Goal: Information Seeking & Learning: Learn about a topic

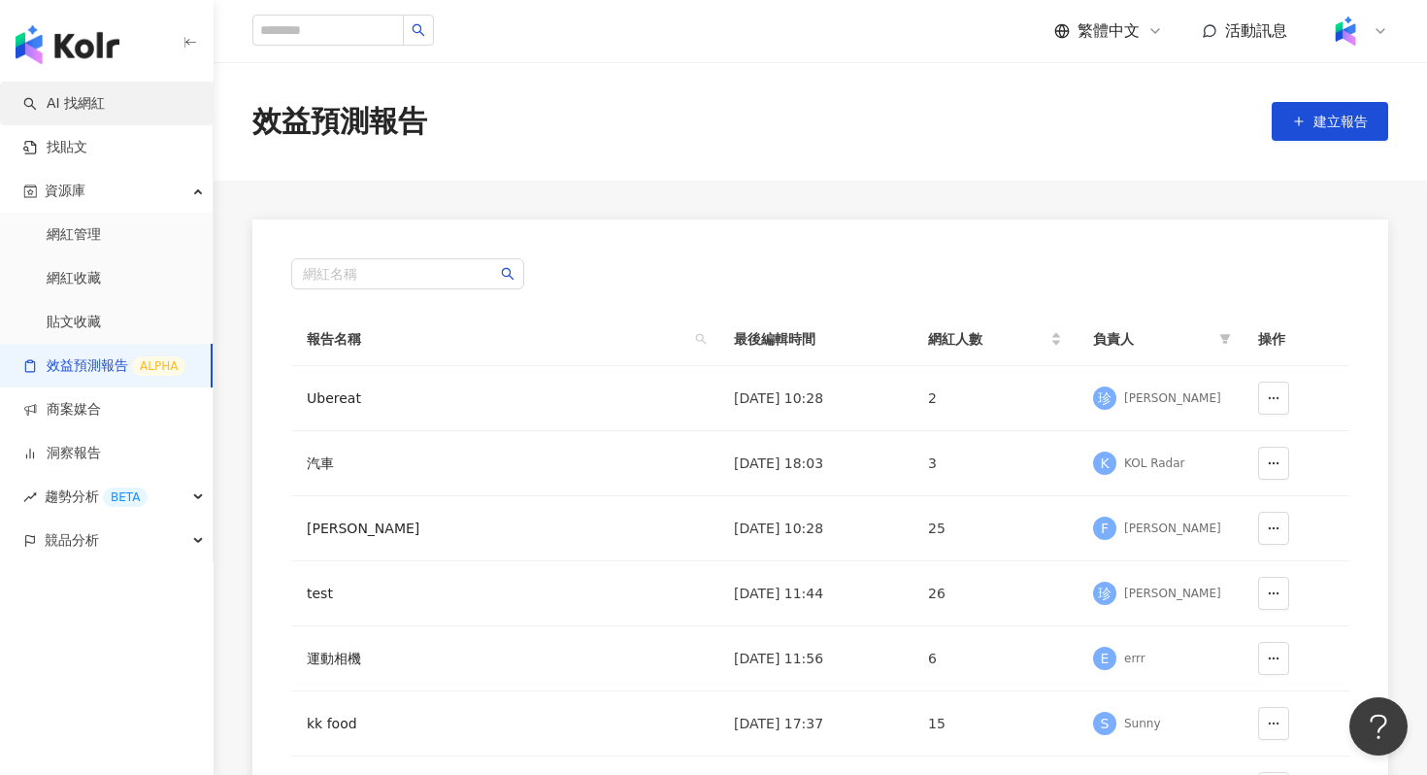
click at [105, 114] on link "AI 找網紅" at bounding box center [64, 103] width 82 height 19
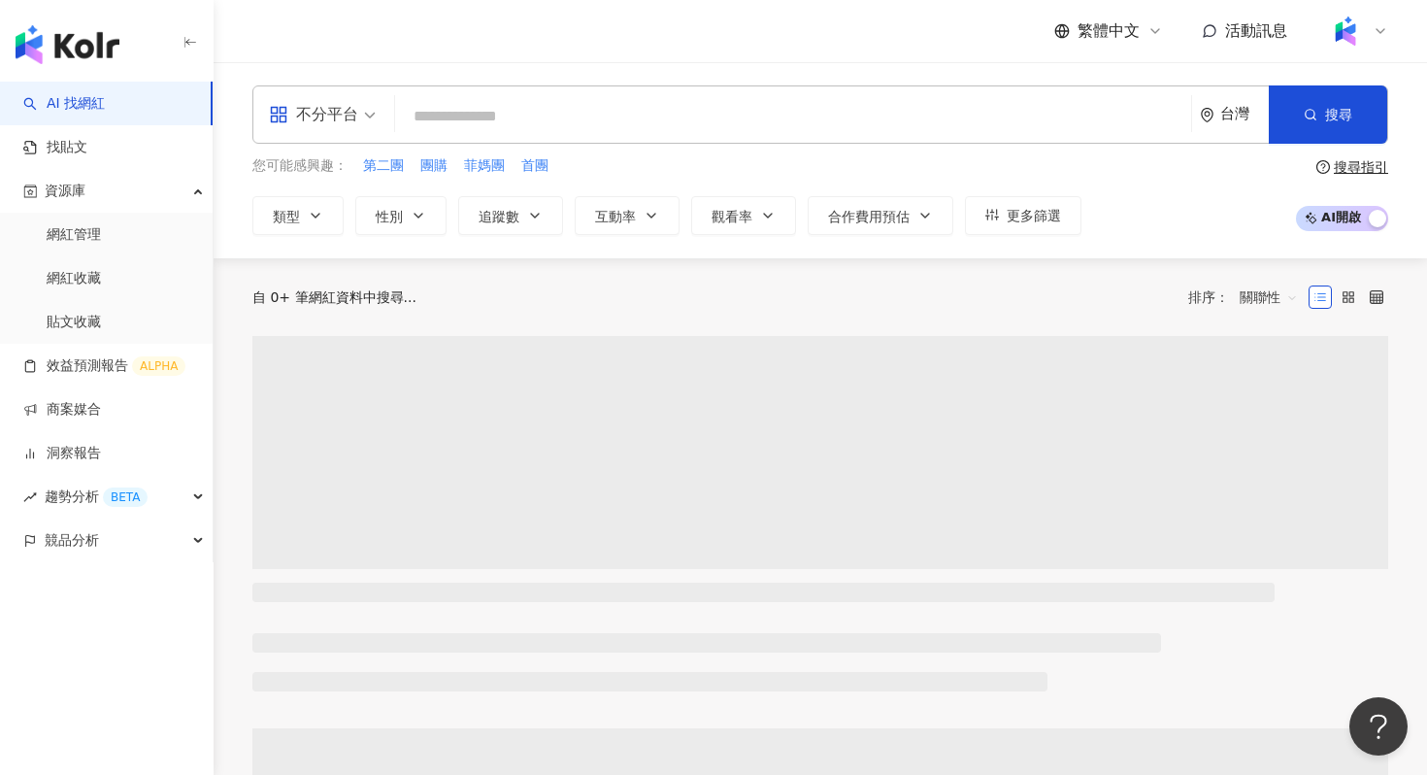
click at [311, 172] on span "您可能感興趣：" at bounding box center [299, 165] width 95 height 19
click at [311, 225] on button "類型" at bounding box center [297, 215] width 91 height 39
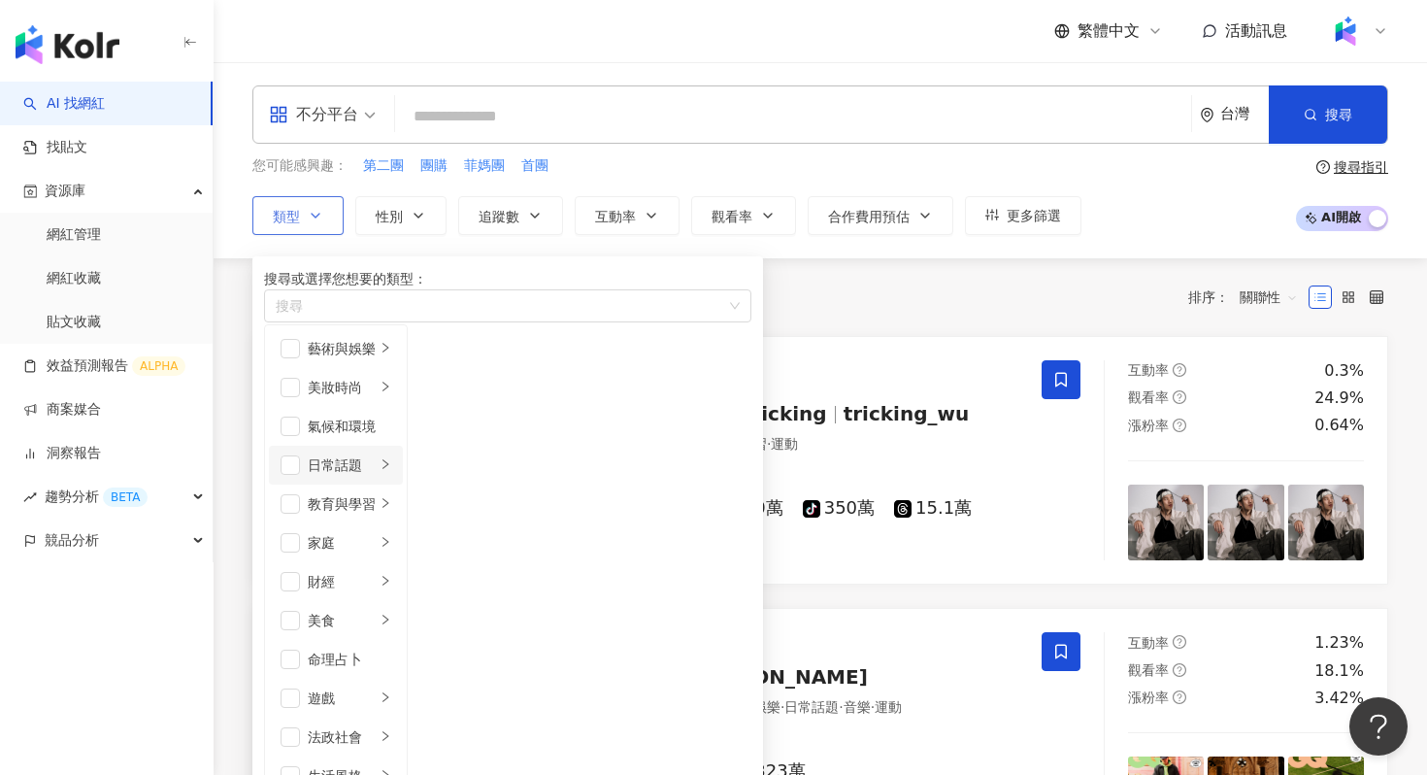
scroll to position [673, 0]
click at [473, 313] on div "button" at bounding box center [497, 305] width 459 height 15
type input "*"
type input "**"
click at [729, 322] on div "搜尋" at bounding box center [507, 305] width 487 height 33
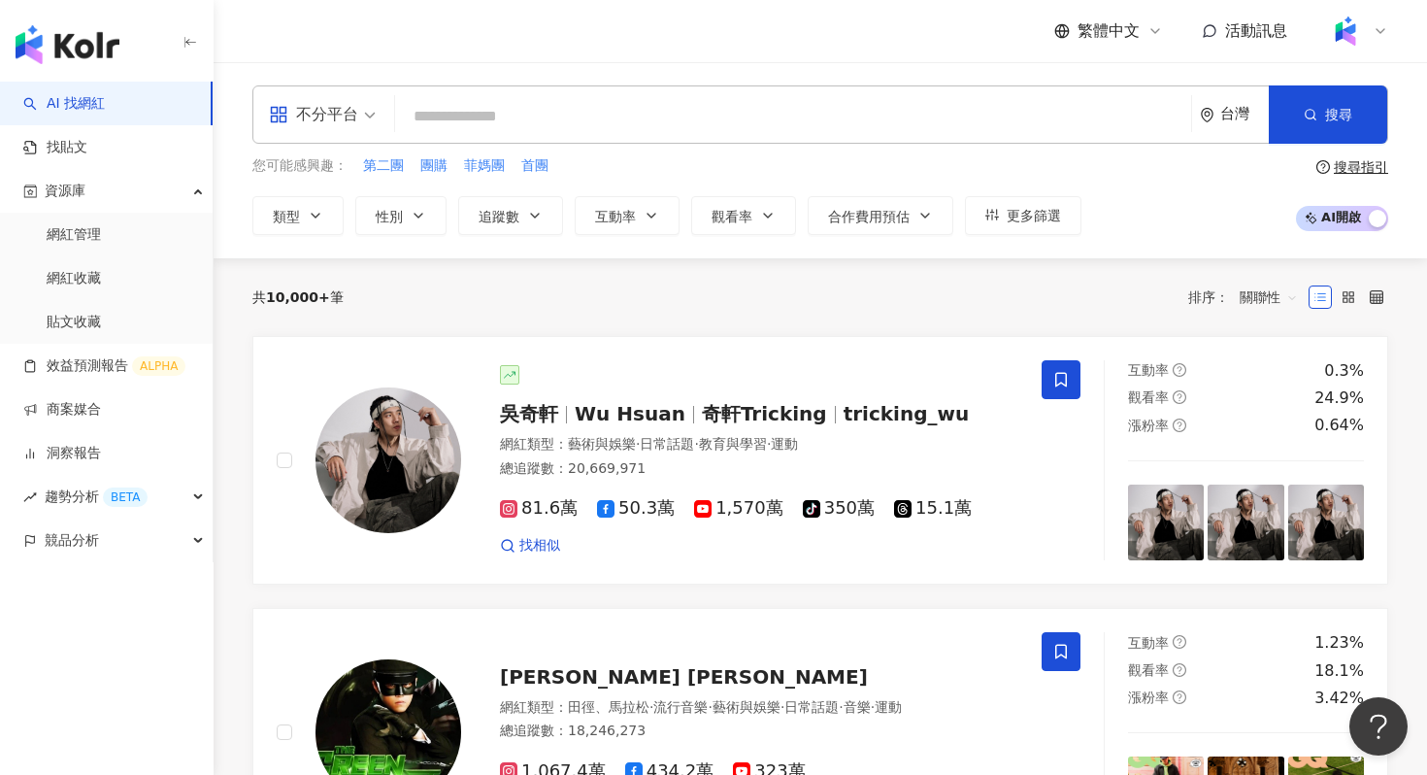
click at [793, 254] on div "不分平台 台灣 搜尋 您可能感興趣： 第二團 團購 菲媽團 首團 類型 搜尋或選擇您想要的類型： Shopping Promoiton 促購導購 藝術與娛樂 …" at bounding box center [821, 160] width 1214 height 196
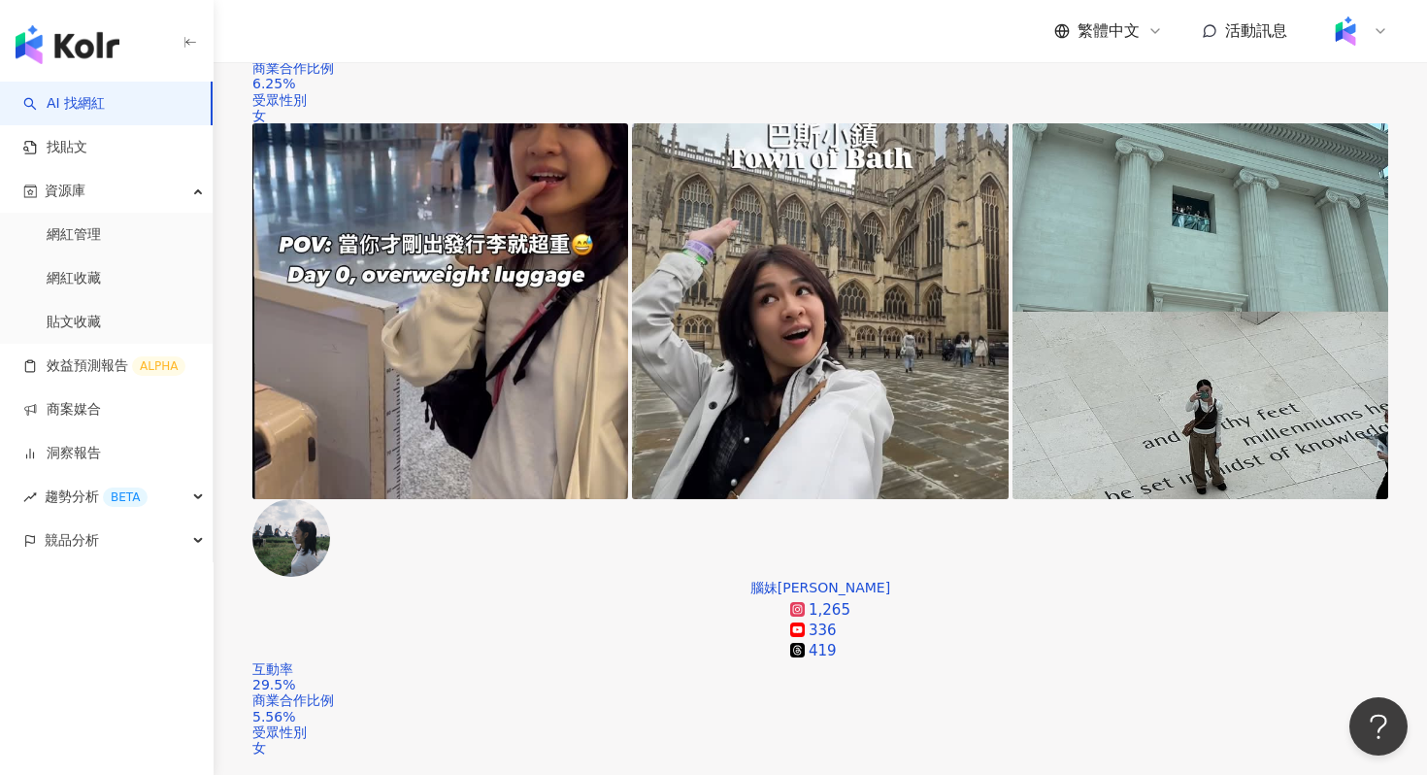
scroll to position [748, 0]
